Goal: Check status: Check status

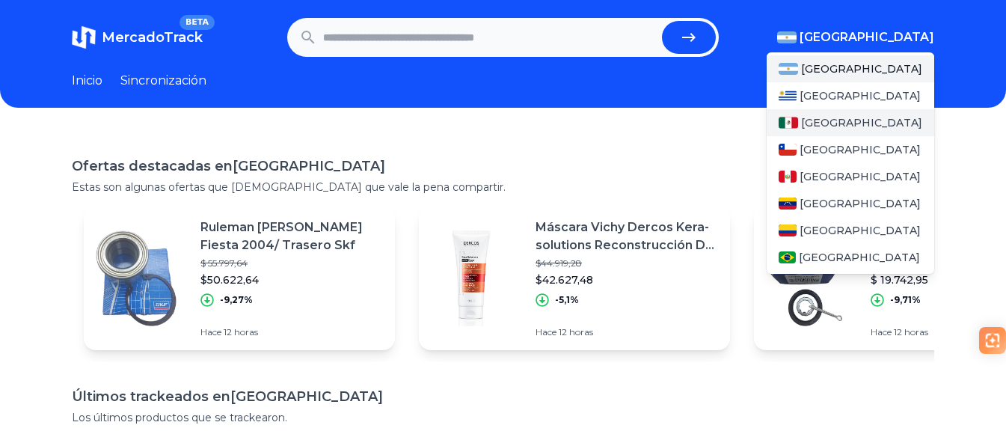
click at [838, 118] on font "México" at bounding box center [861, 122] width 121 height 13
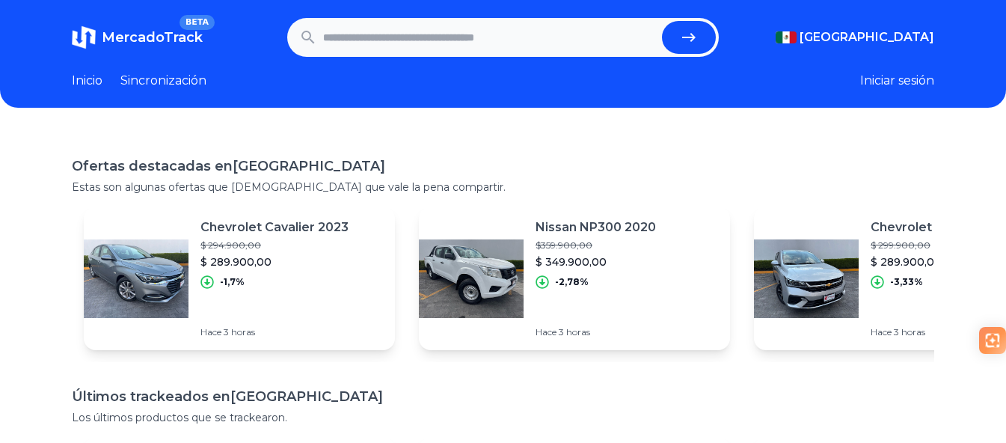
click at [918, 75] on font "Iniciar sesión" at bounding box center [897, 80] width 74 height 14
click at [178, 83] on link "Sincronizacion" at bounding box center [163, 81] width 86 height 18
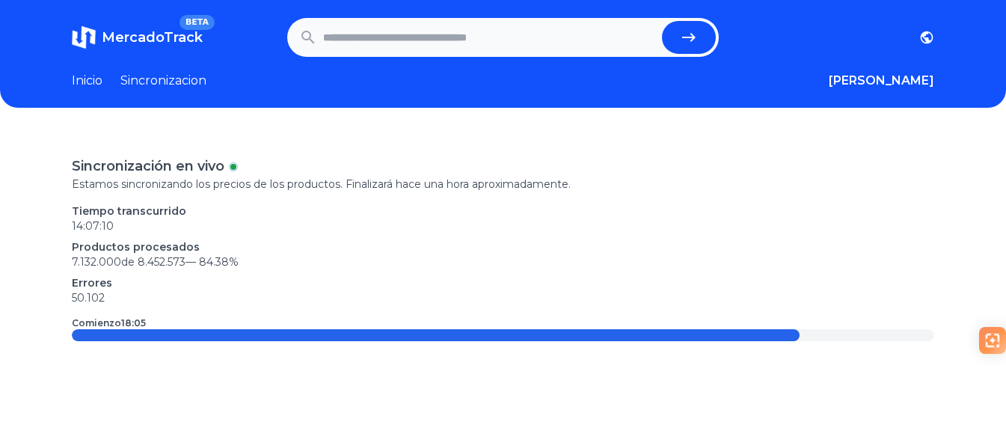
click at [94, 84] on link "Inicio" at bounding box center [87, 81] width 31 height 18
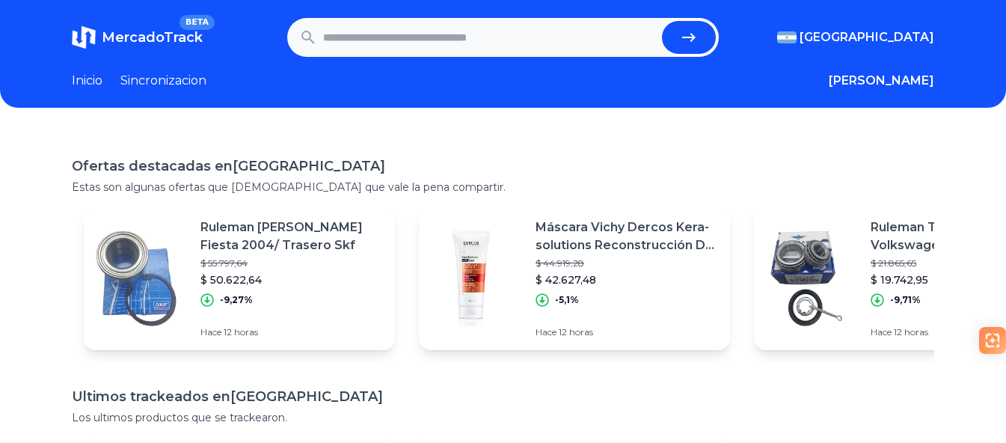
click at [418, 34] on input "text" at bounding box center [489, 37] width 333 height 33
paste input "**********"
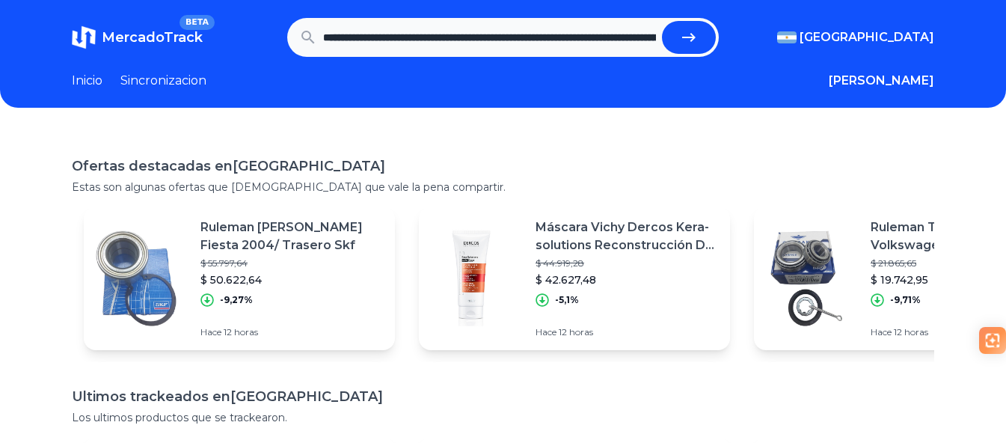
scroll to position [0, 832]
click at [709, 34] on button "submit" at bounding box center [694, 37] width 54 height 33
type input "**********"
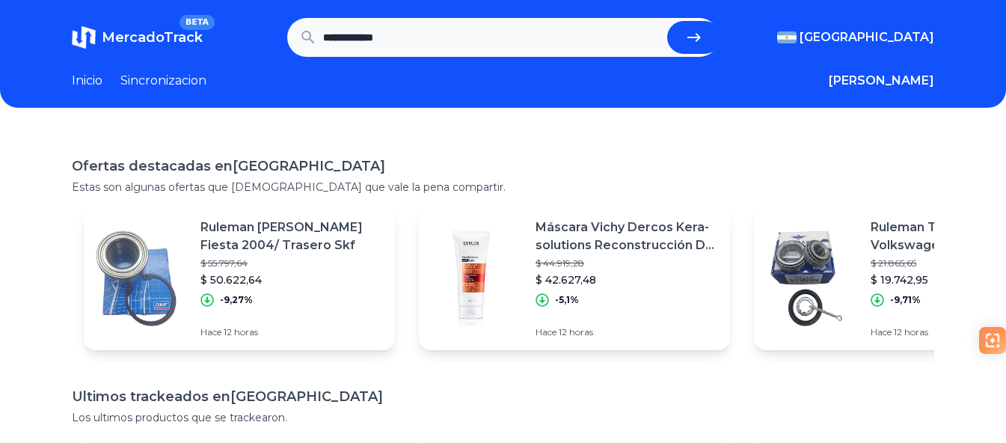
scroll to position [0, 0]
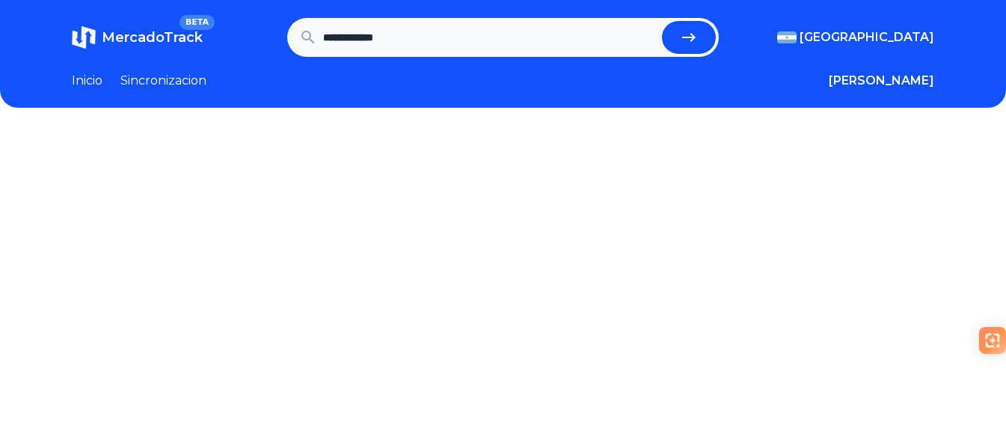
scroll to position [404, 0]
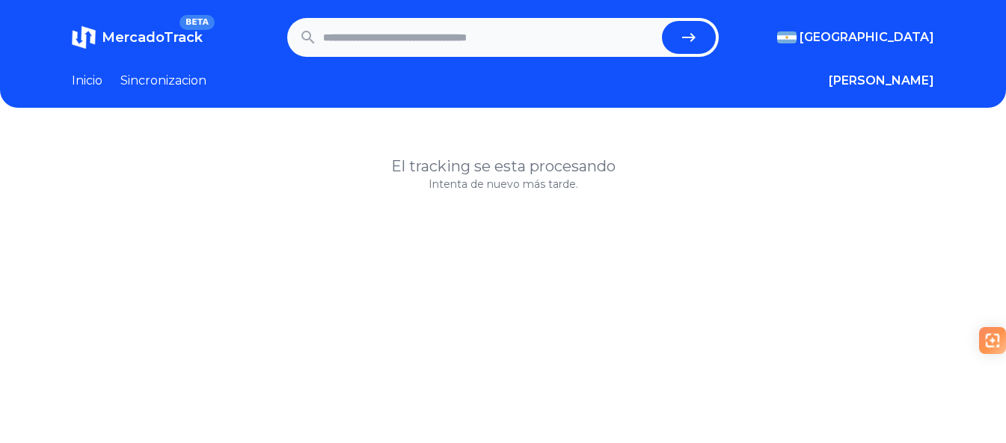
scroll to position [404, 0]
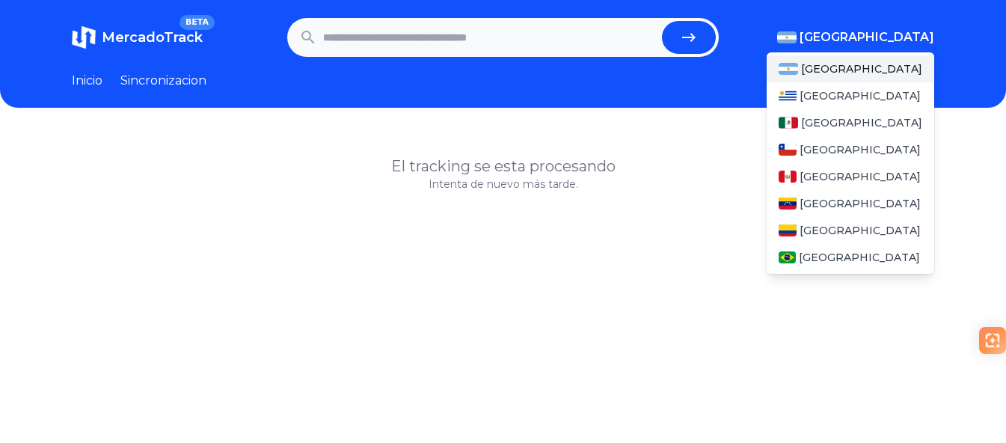
click at [928, 44] on span "[GEOGRAPHIC_DATA]" at bounding box center [866, 37] width 135 height 18
click at [827, 116] on span "[GEOGRAPHIC_DATA]" at bounding box center [861, 122] width 121 height 15
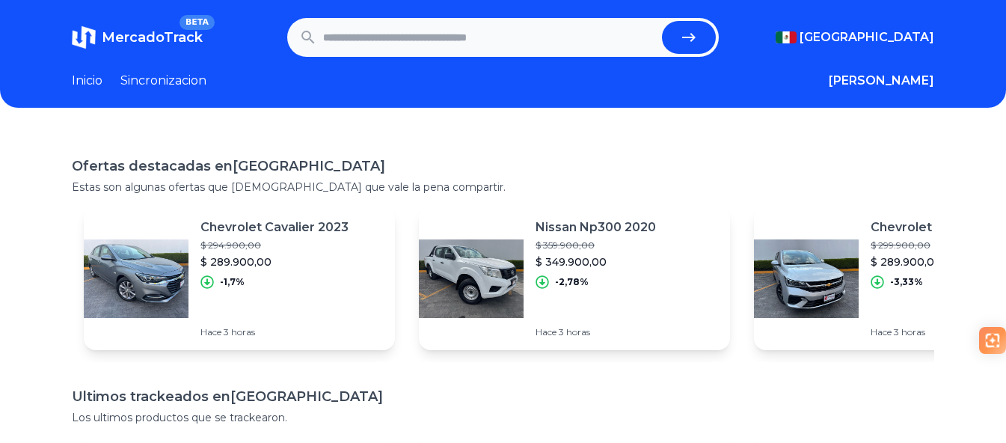
click at [398, 30] on input "text" at bounding box center [489, 37] width 333 height 33
paste input "**********"
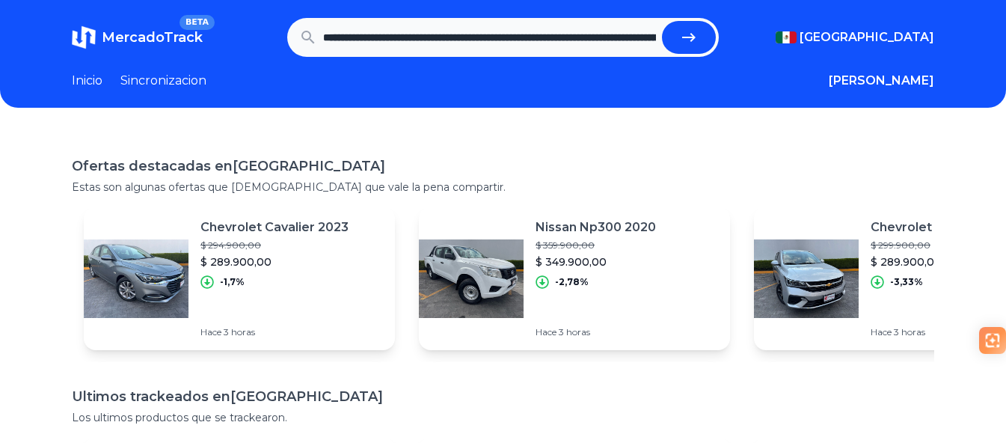
scroll to position [0, 832]
click at [706, 33] on button "submit" at bounding box center [694, 37] width 54 height 33
type input "**********"
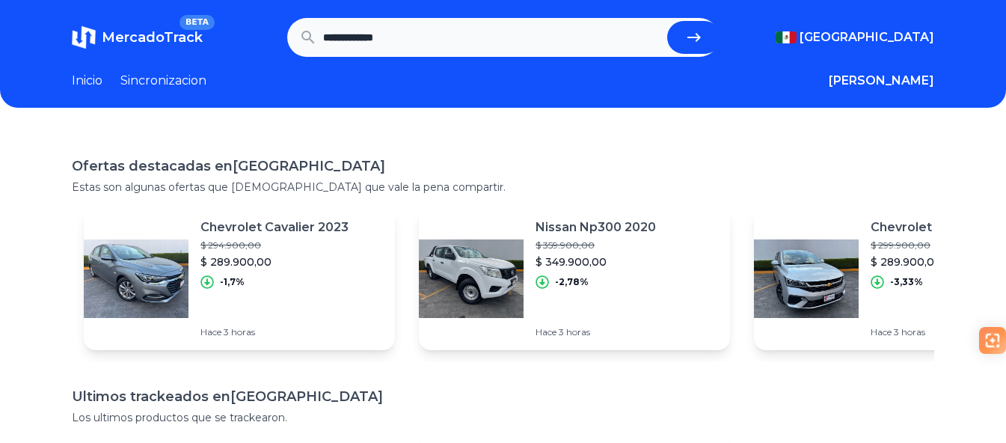
scroll to position [0, 0]
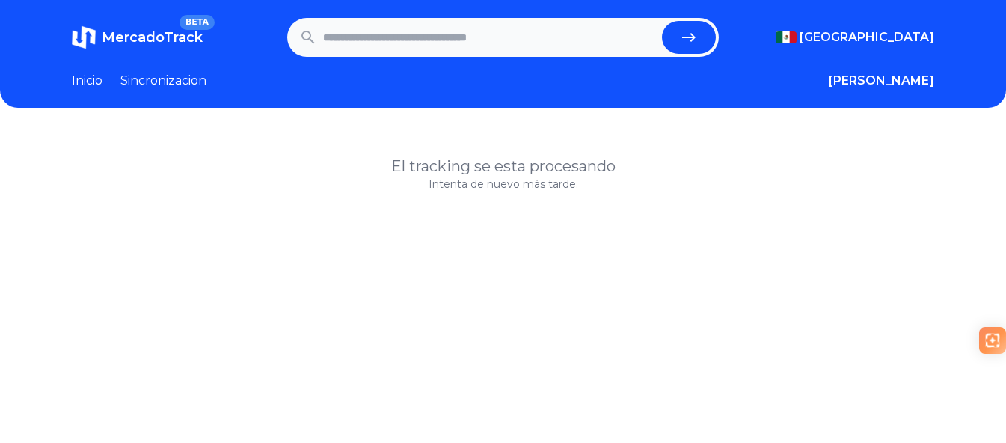
scroll to position [404, 0]
